Goal: Task Accomplishment & Management: Complete application form

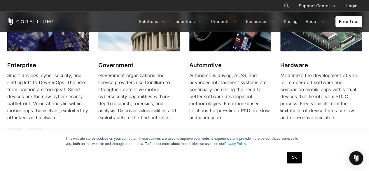
scroll to position [700, 0]
click at [339, 21] on link "Free Trial" at bounding box center [348, 21] width 27 height 10
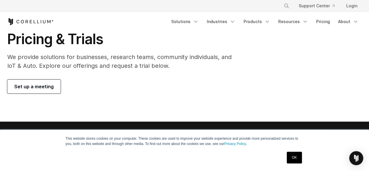
click at [290, 159] on link "OK" at bounding box center [294, 157] width 15 height 12
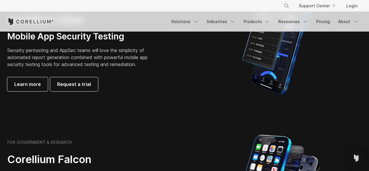
scroll to position [175, 0]
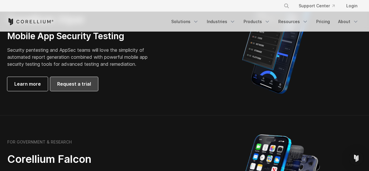
click at [55, 78] on link "Request a trial" at bounding box center [74, 84] width 48 height 14
click at [60, 83] on span "Request a trial" at bounding box center [74, 83] width 34 height 7
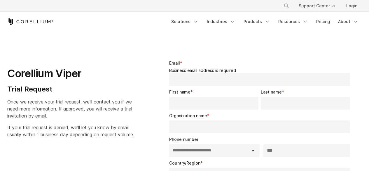
select select "**"
